Goal: Information Seeking & Learning: Understand process/instructions

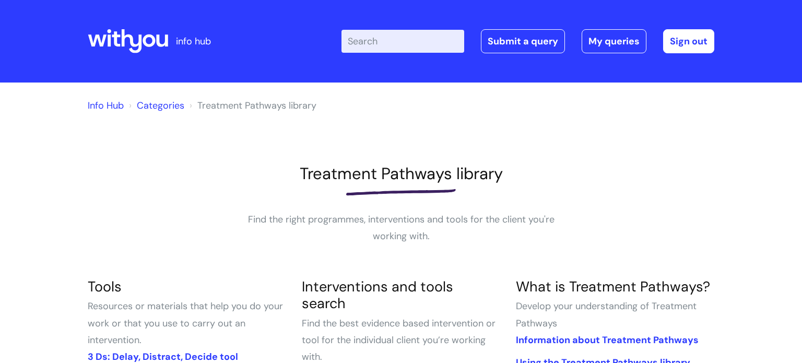
click at [389, 44] on input "Enter your search term here..." at bounding box center [402, 41] width 123 height 23
type input "journey"
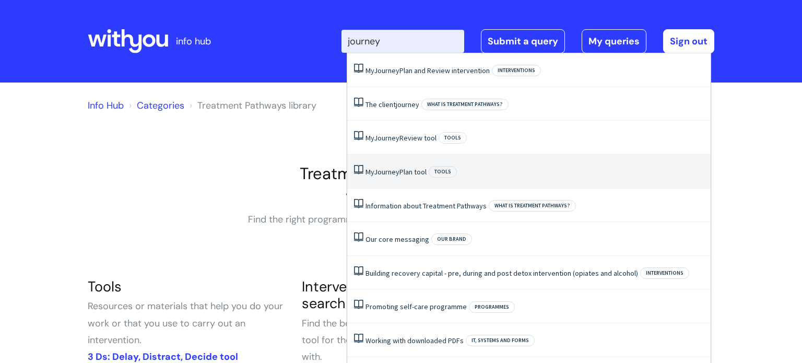
click at [400, 165] on li "My Journey Plan tool Tools" at bounding box center [528, 172] width 363 height 34
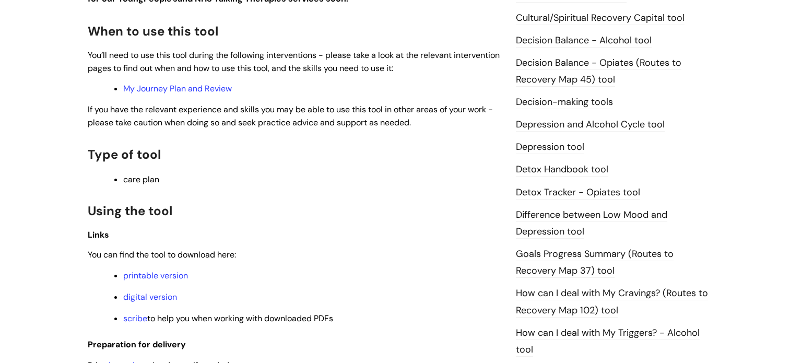
scroll to position [517, 0]
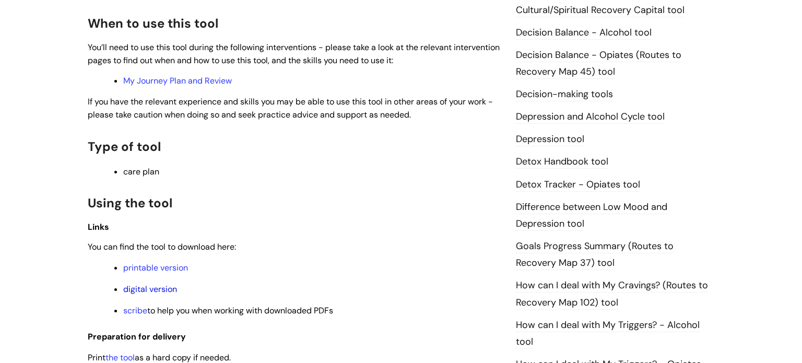
click at [147, 294] on link "digital version" at bounding box center [150, 288] width 54 height 11
